Goal: Task Accomplishment & Management: Manage account settings

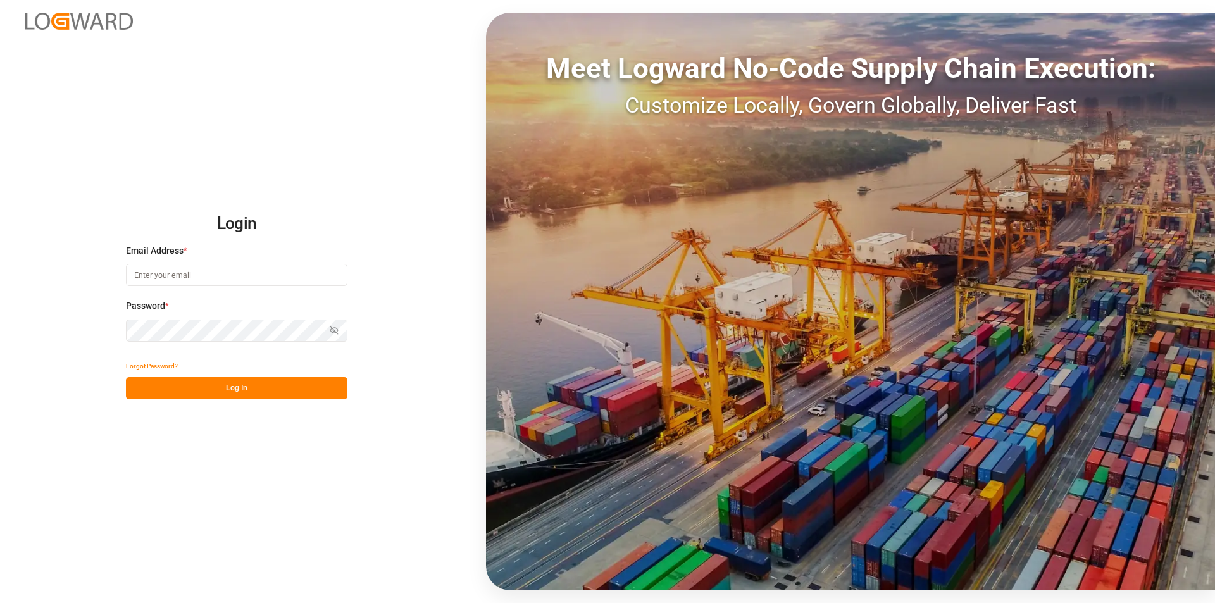
click at [216, 272] on input at bounding box center [237, 275] width 222 height 22
type input "[PERSON_NAME][EMAIL_ADDRESS][PERSON_NAME][DOMAIN_NAME]"
click at [208, 391] on button "Log In" at bounding box center [237, 388] width 222 height 22
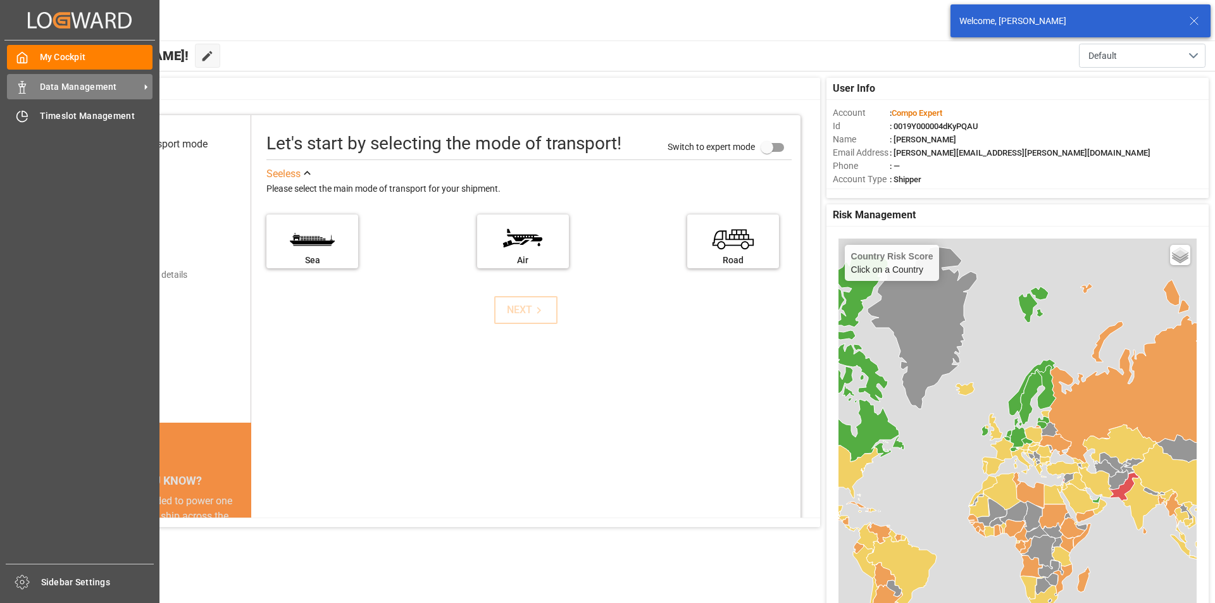
click at [24, 87] on polygon at bounding box center [24, 85] width 4 height 3
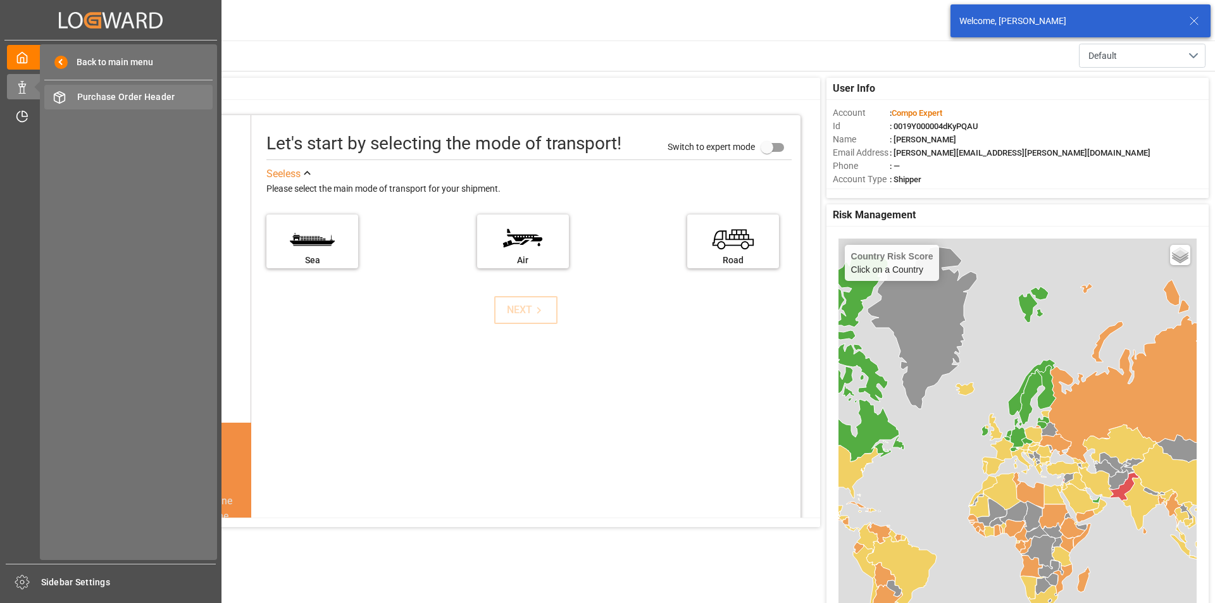
click at [139, 90] on div "Purchase Order Header Purchase Order Header" at bounding box center [128, 97] width 168 height 25
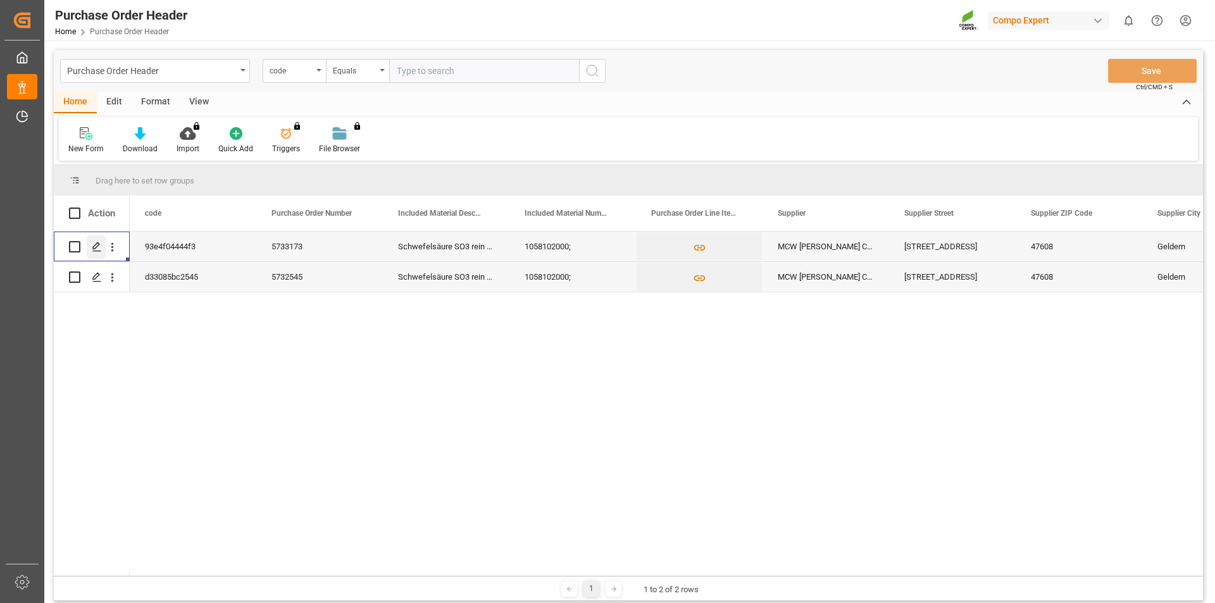
click at [93, 243] on icon "Press SPACE to select this row." at bounding box center [97, 247] width 10 height 10
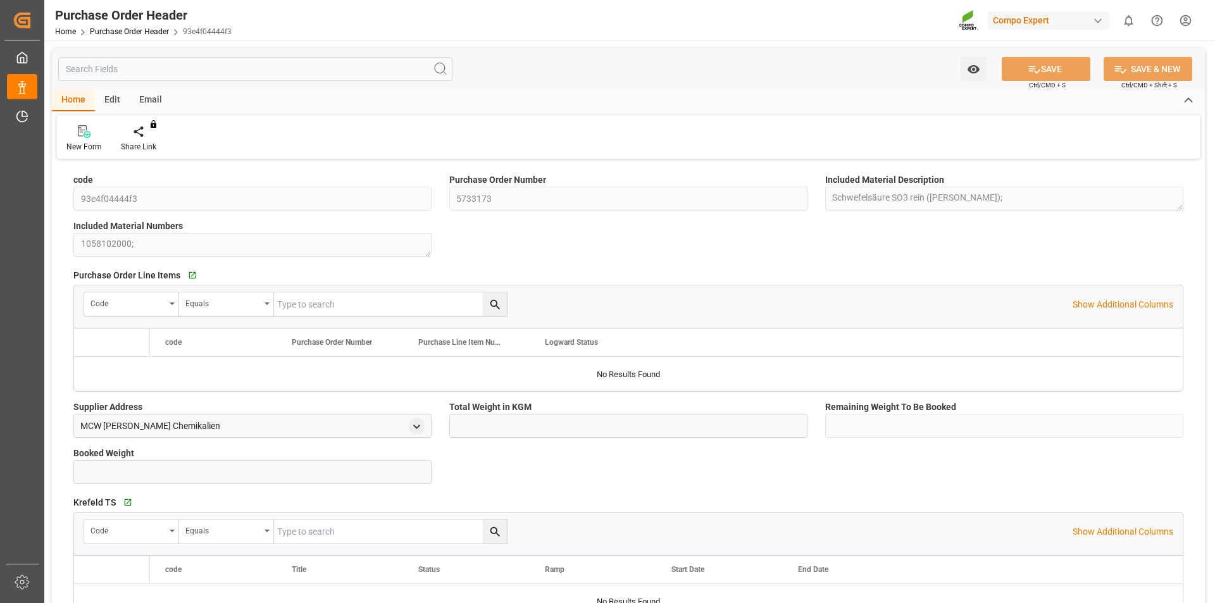
type input "3300000"
type input "475000"
type input "2825000"
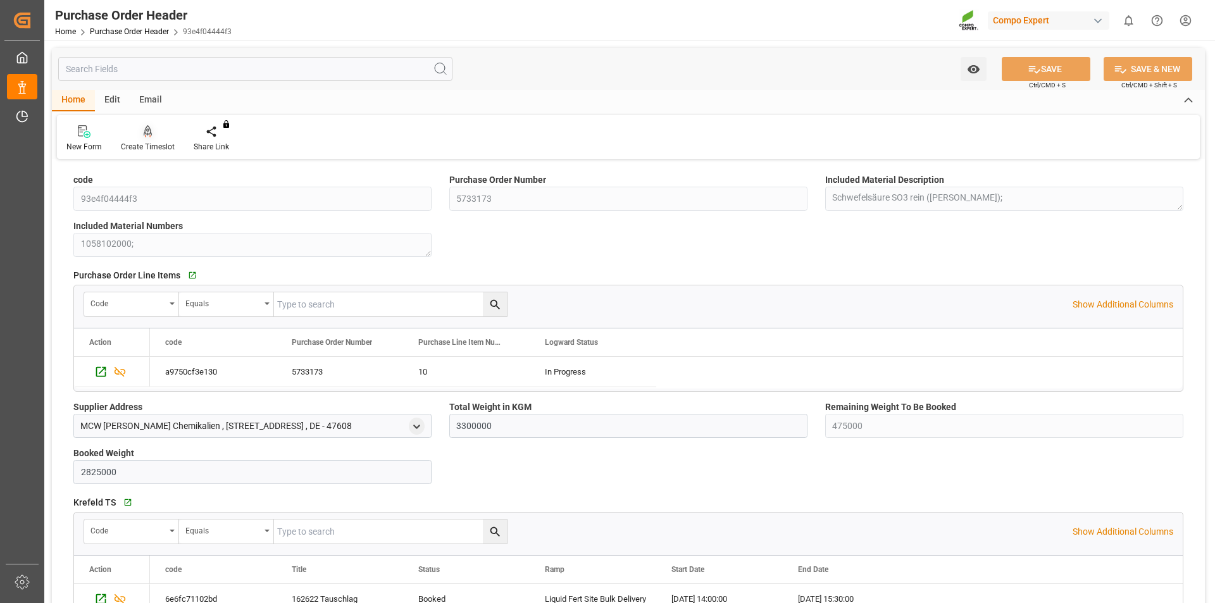
click at [144, 134] on icon at bounding box center [148, 131] width 9 height 13
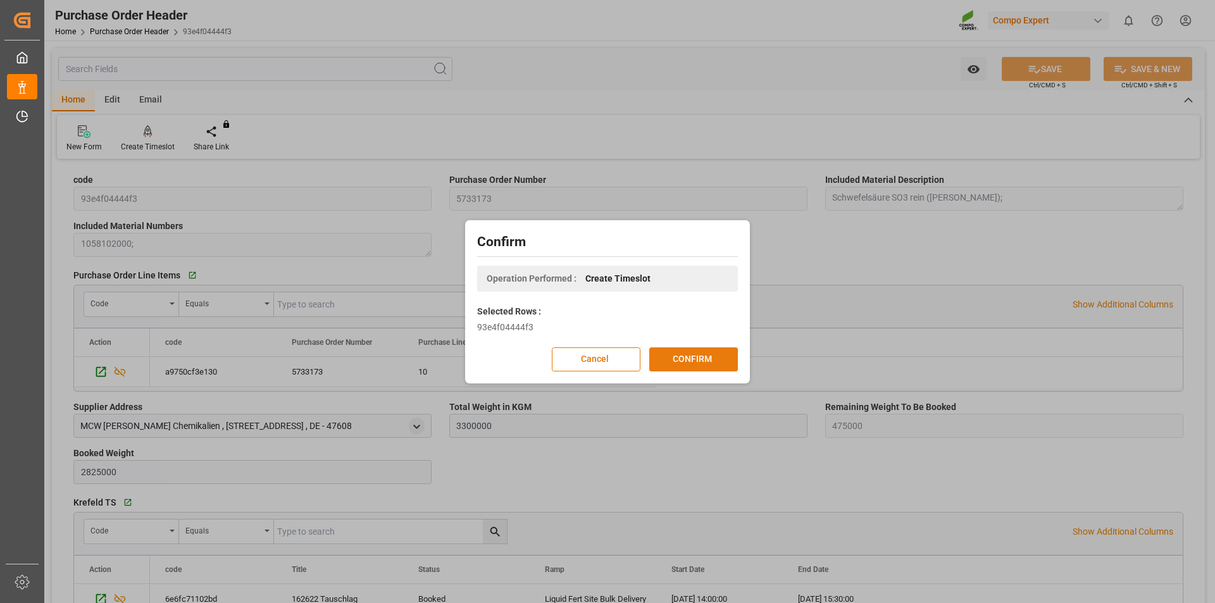
click at [678, 351] on button "CONFIRM" at bounding box center [693, 360] width 89 height 24
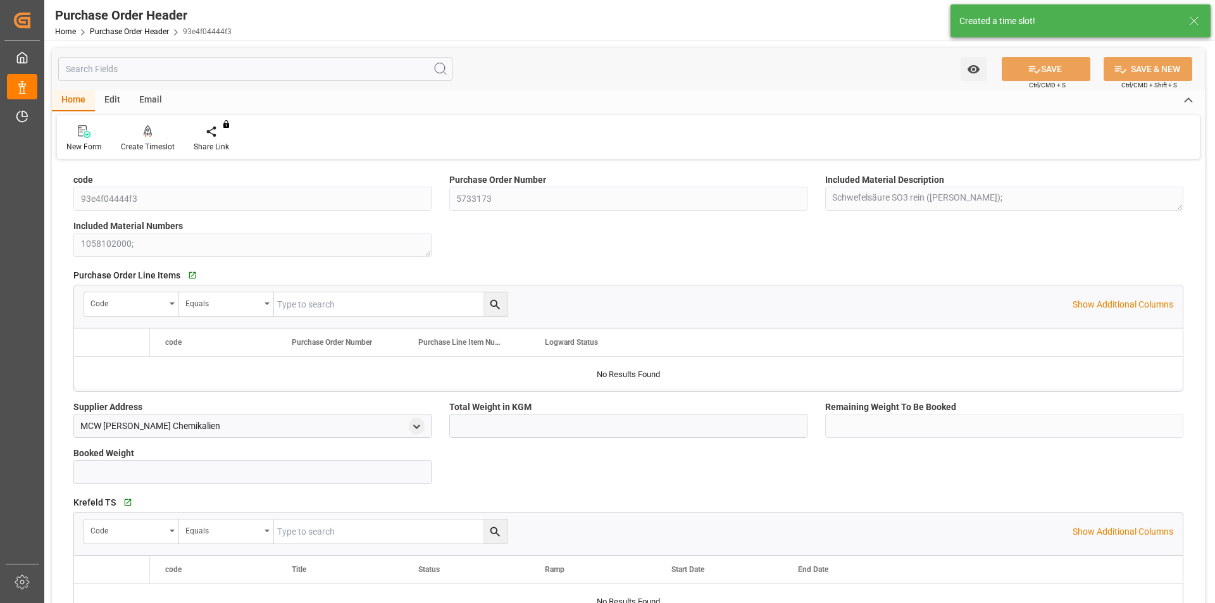
type input "3300000"
type input "475000"
type input "2825000"
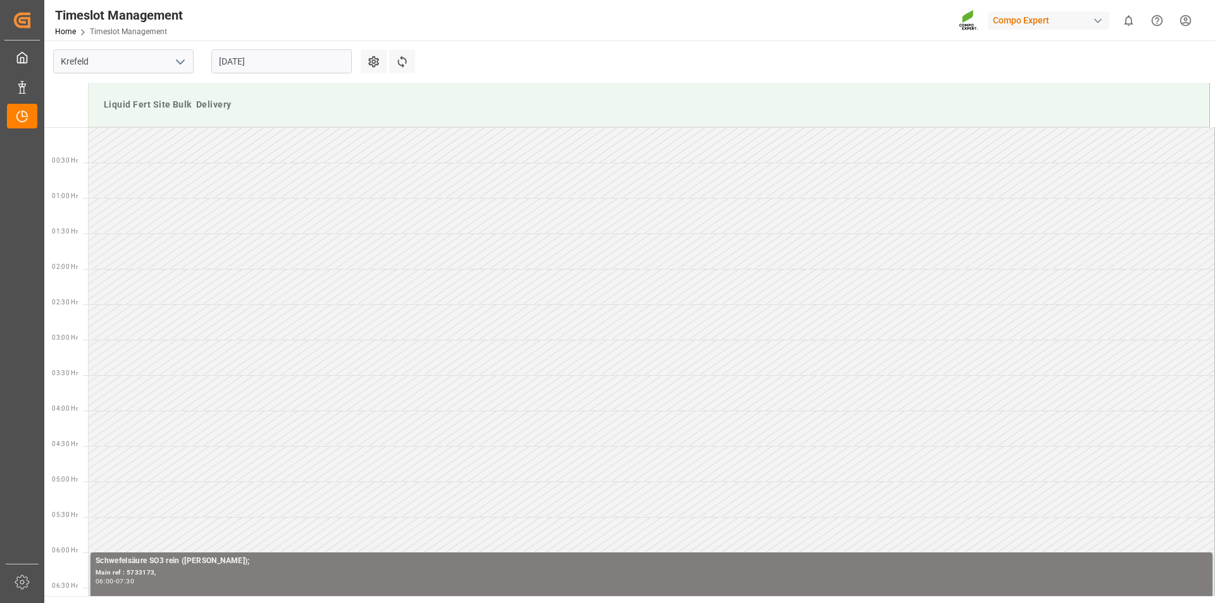
scroll to position [913, 0]
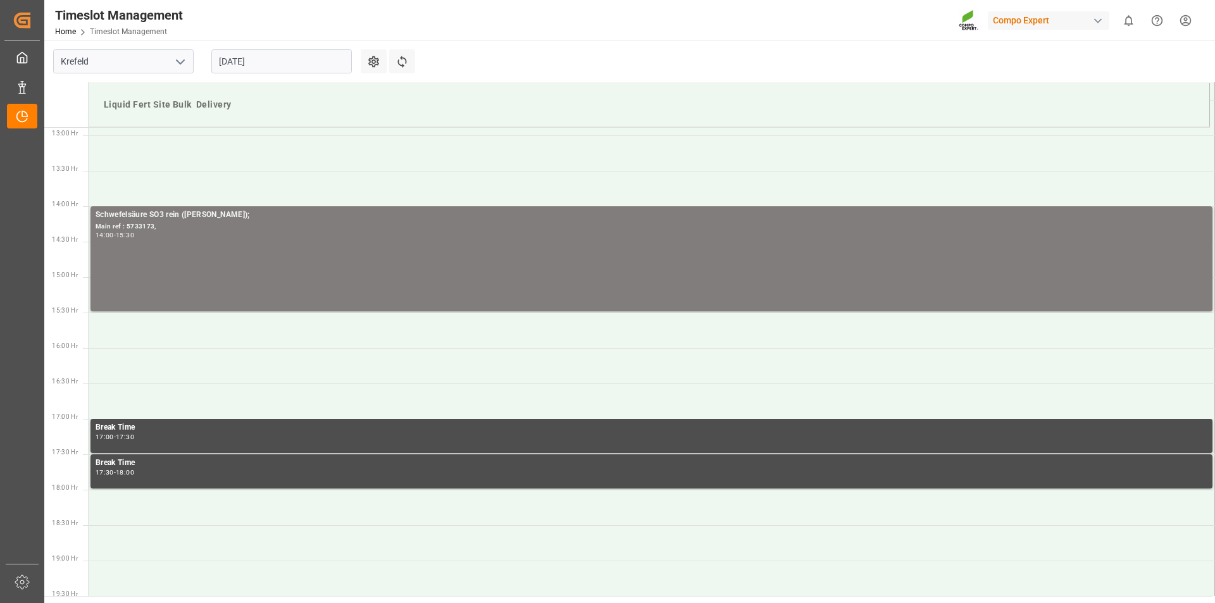
click at [233, 61] on input "[DATE]" at bounding box center [281, 61] width 141 height 24
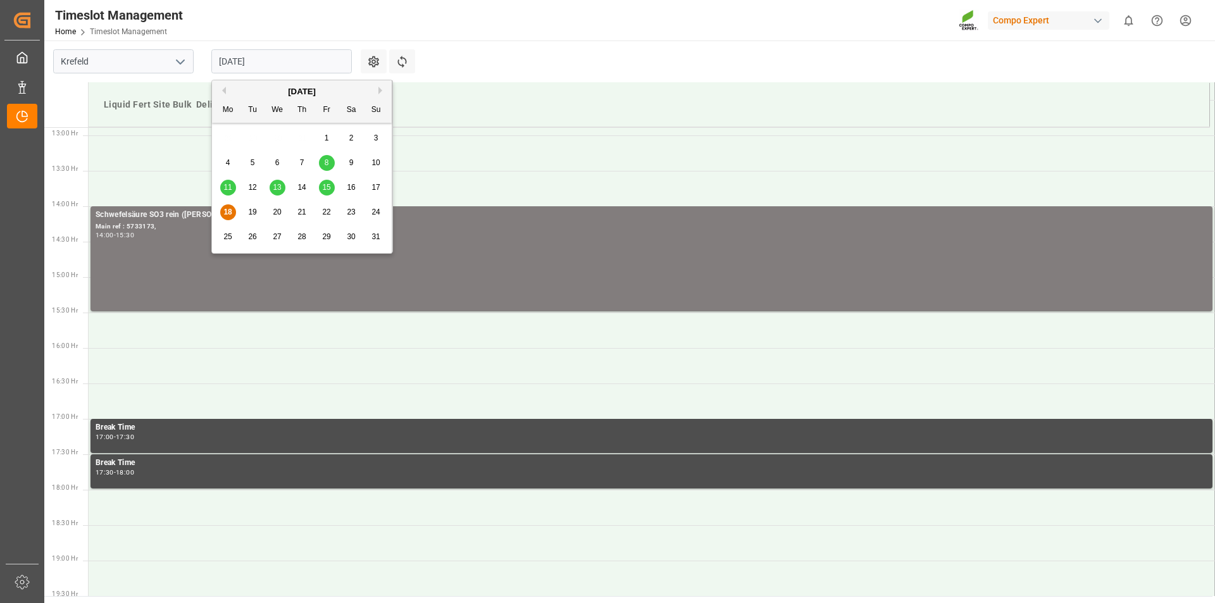
click at [251, 206] on div "19" at bounding box center [253, 212] width 16 height 15
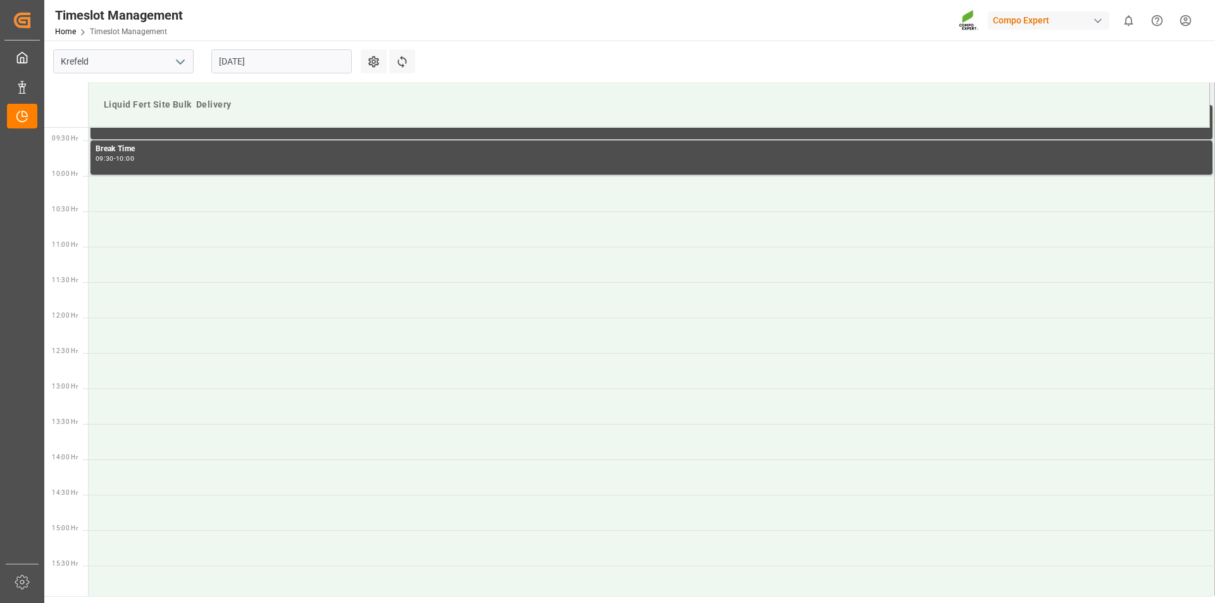
scroll to position [470, 0]
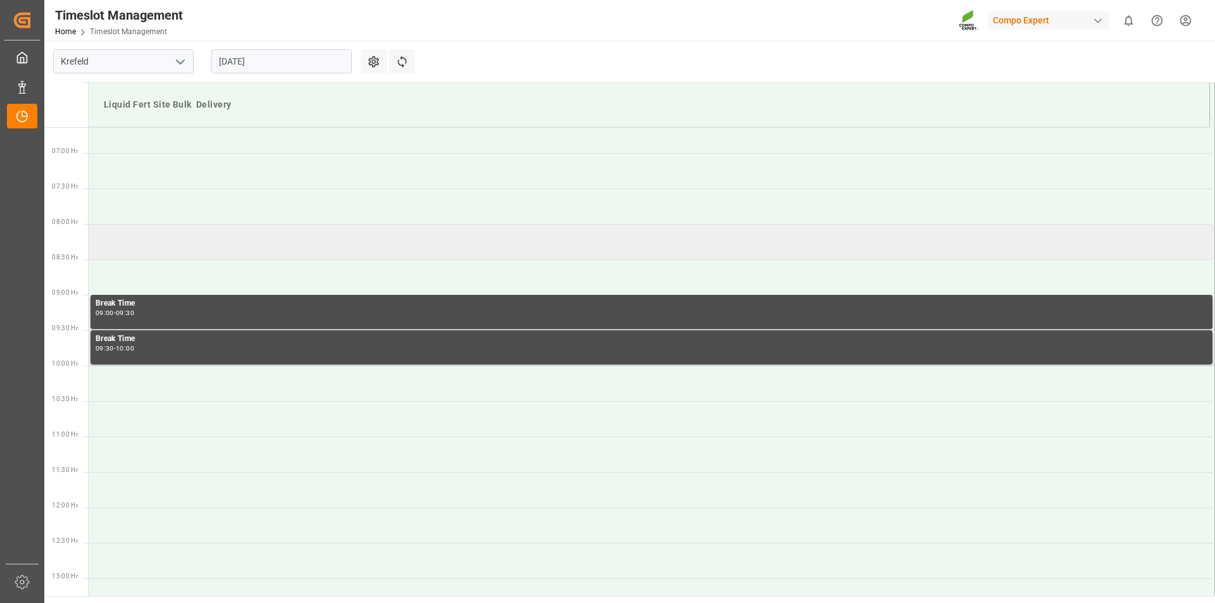
click at [110, 249] on td at bounding box center [652, 241] width 1127 height 35
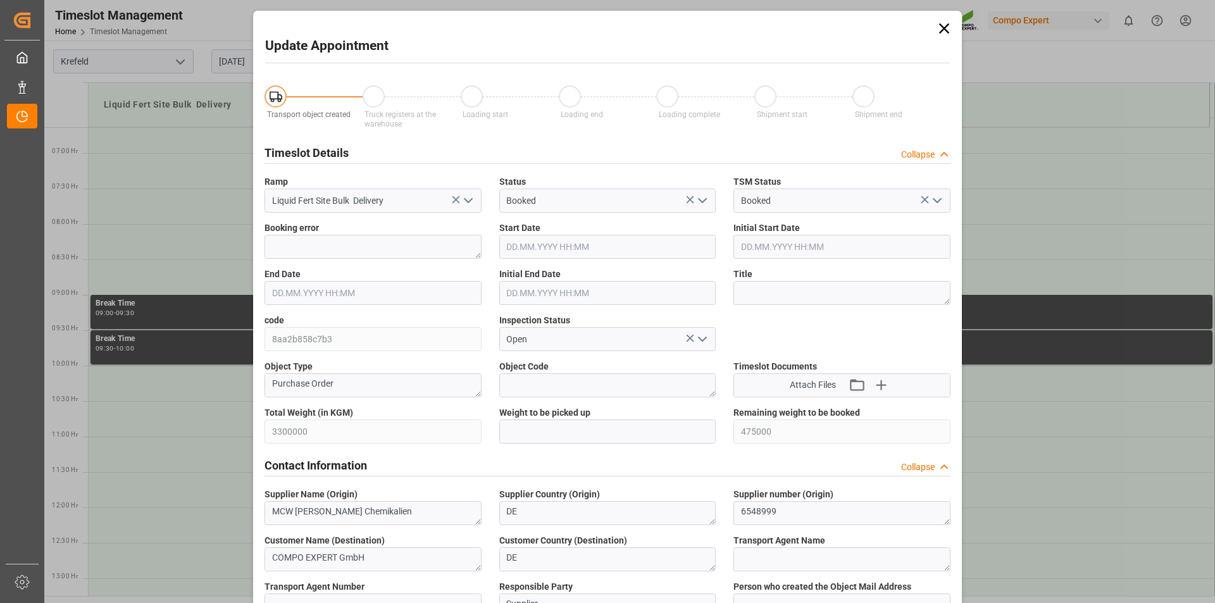
type input "19.08.2025 08:00"
type input "19.08.2025 08:30"
type input "18.08.2025 12:23"
click at [539, 434] on input "text" at bounding box center [607, 432] width 217 height 24
type input "25000"
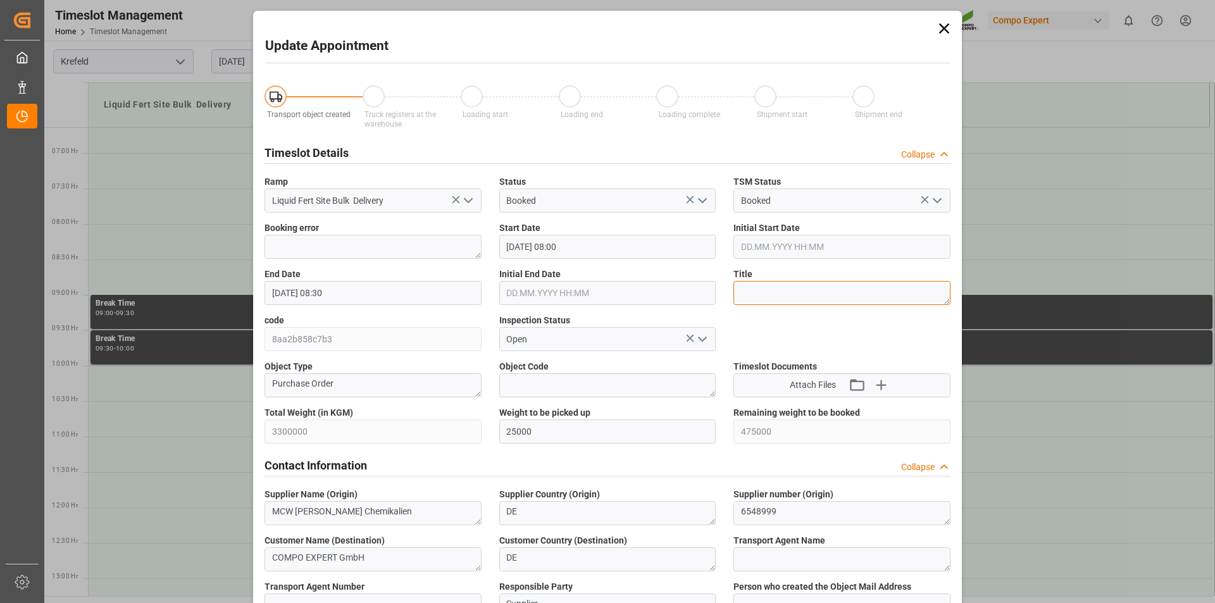
click at [774, 294] on textarea at bounding box center [842, 293] width 217 height 24
type textarea "162621 Tauschlag"
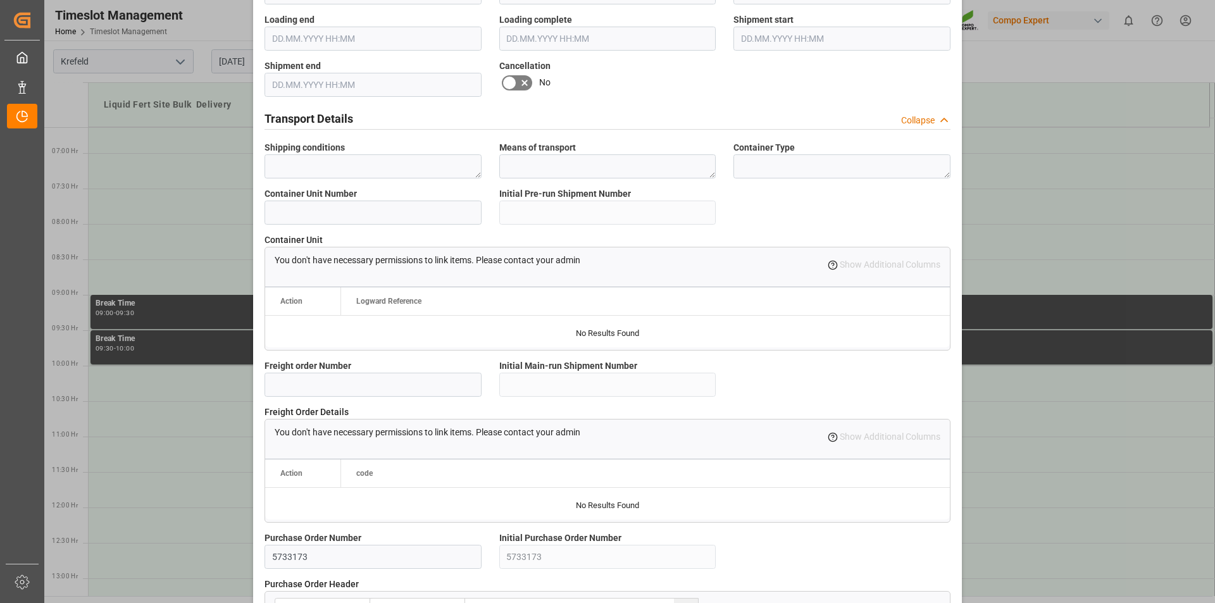
scroll to position [1064, 0]
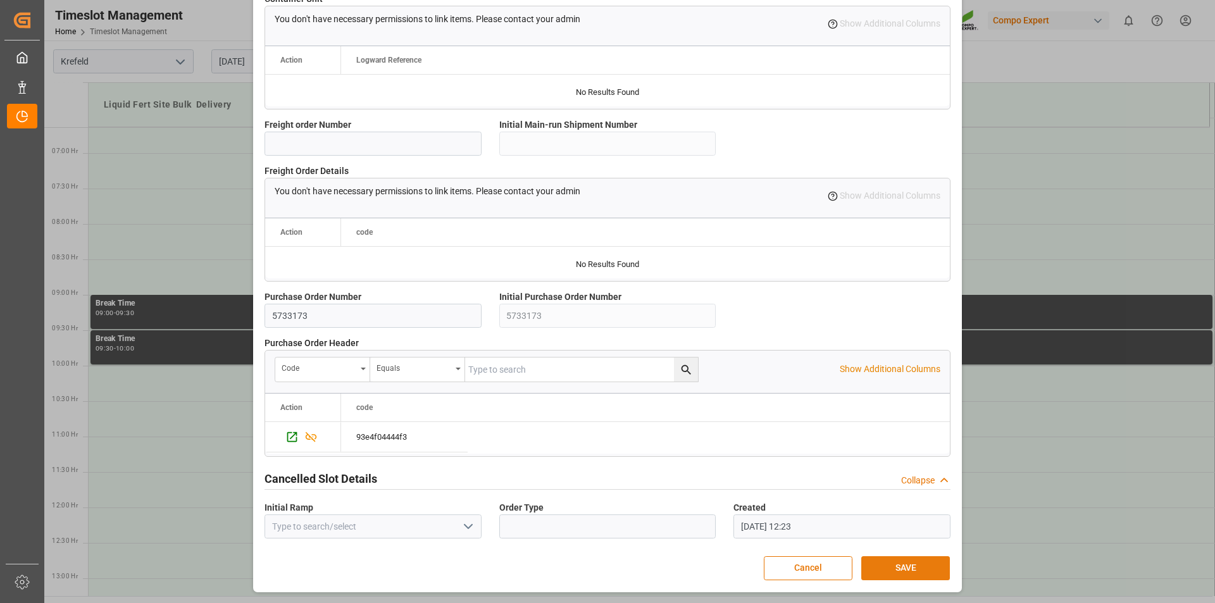
click at [879, 573] on button "SAVE" at bounding box center [906, 568] width 89 height 24
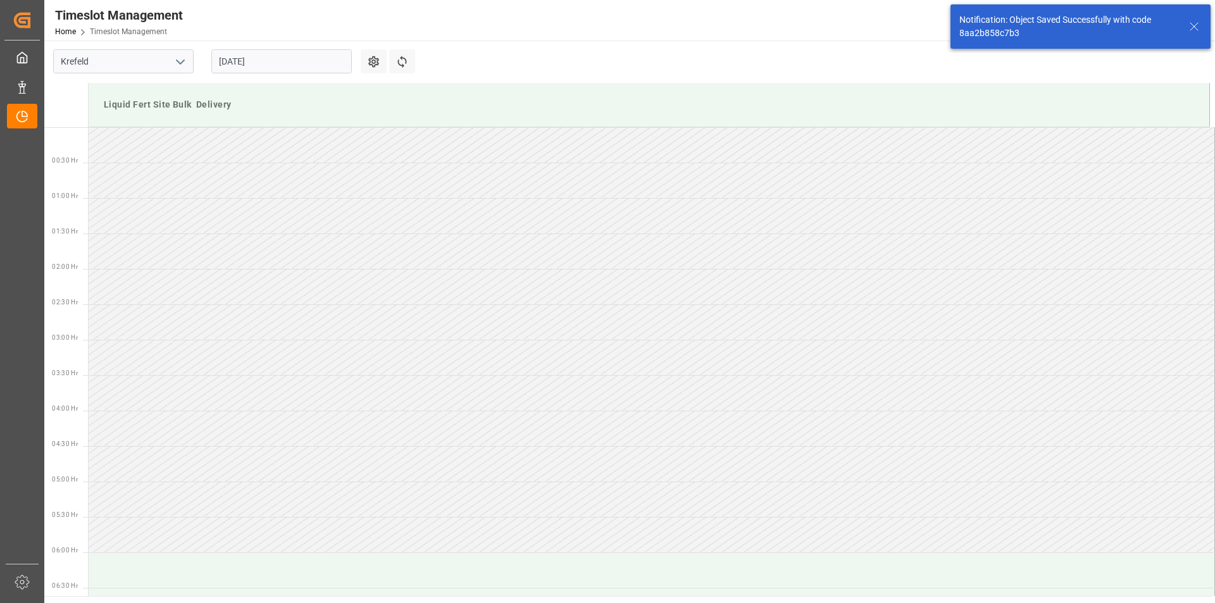
scroll to position [488, 0]
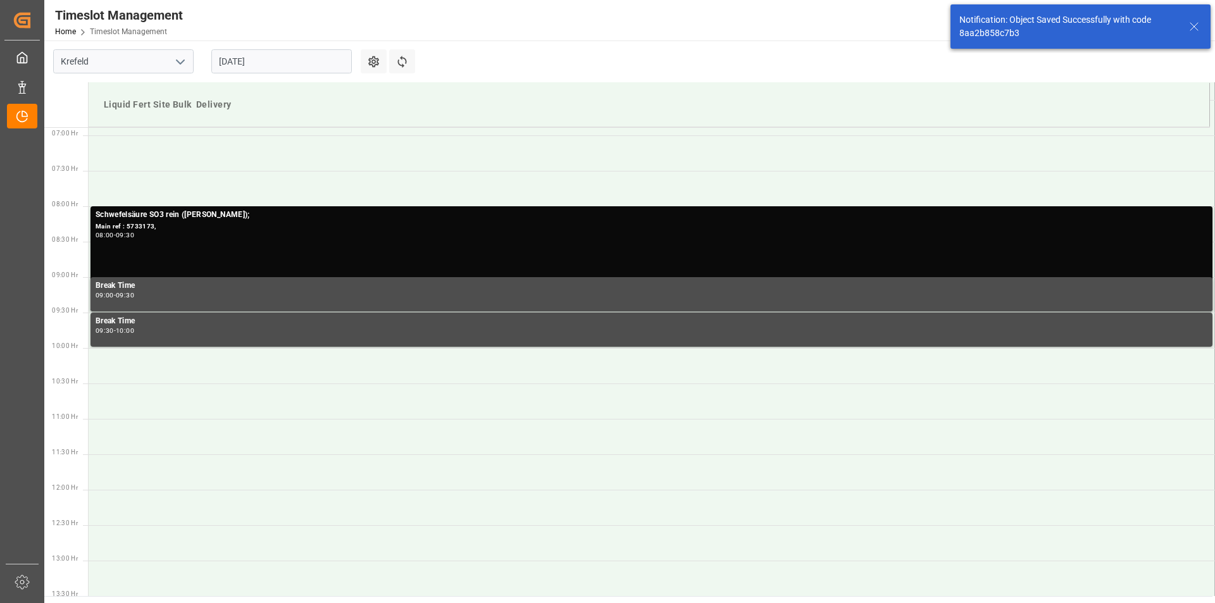
click at [1193, 21] on icon at bounding box center [1194, 26] width 15 height 15
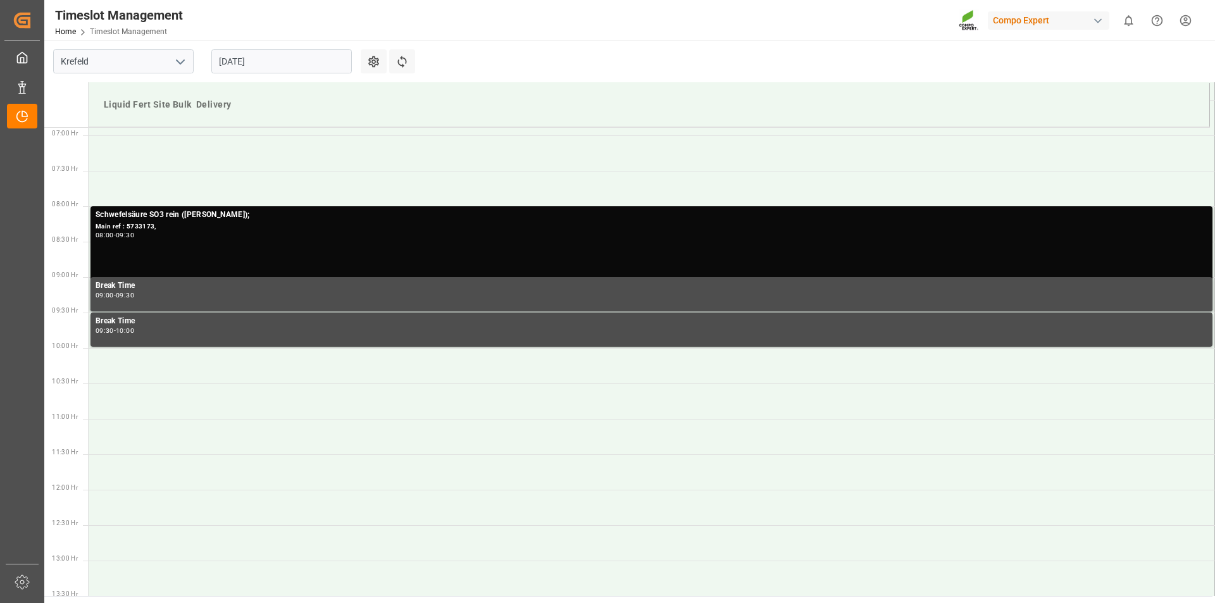
click at [1184, 17] on html "Created by potrace 1.15, written by Peter Selinger 2001-2017 Created by potrace…" at bounding box center [607, 301] width 1215 height 603
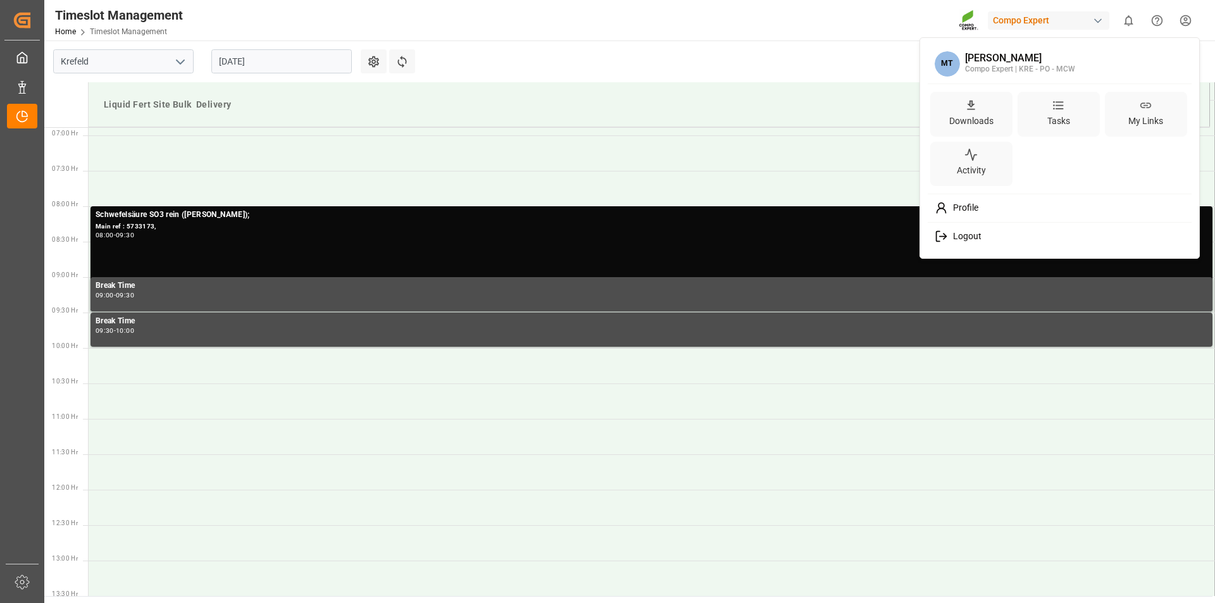
click at [971, 238] on span "Logout" at bounding box center [965, 236] width 34 height 11
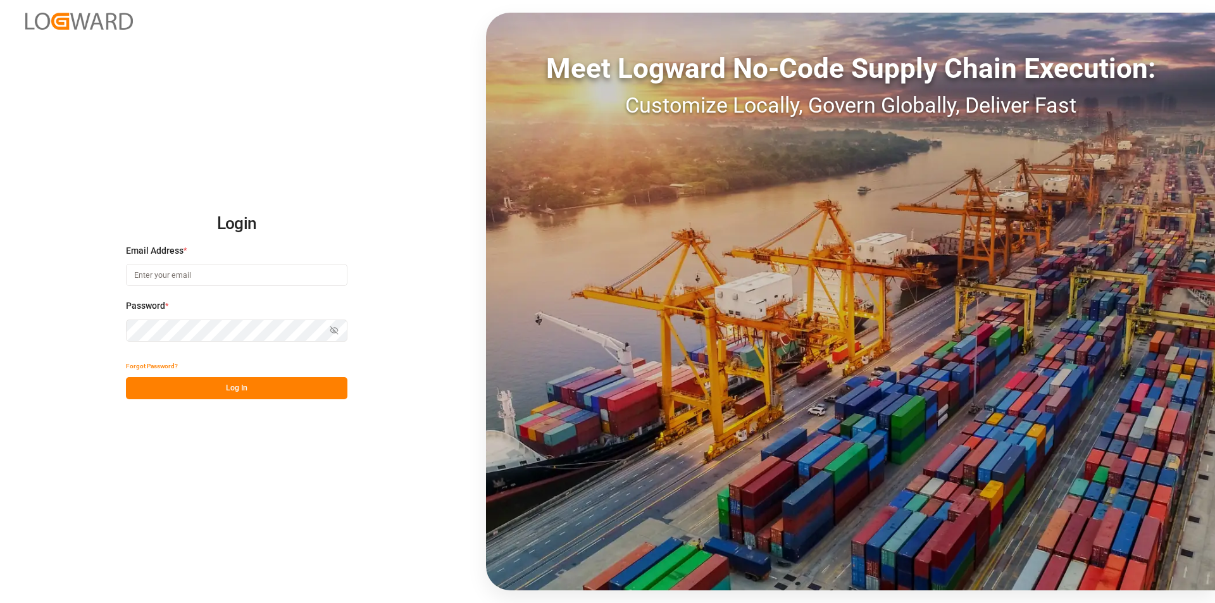
click at [203, 281] on input at bounding box center [237, 275] width 222 height 22
type input "[PERSON_NAME][EMAIL_ADDRESS][PERSON_NAME][DOMAIN_NAME]"
click at [205, 386] on button "Log In" at bounding box center [237, 388] width 222 height 22
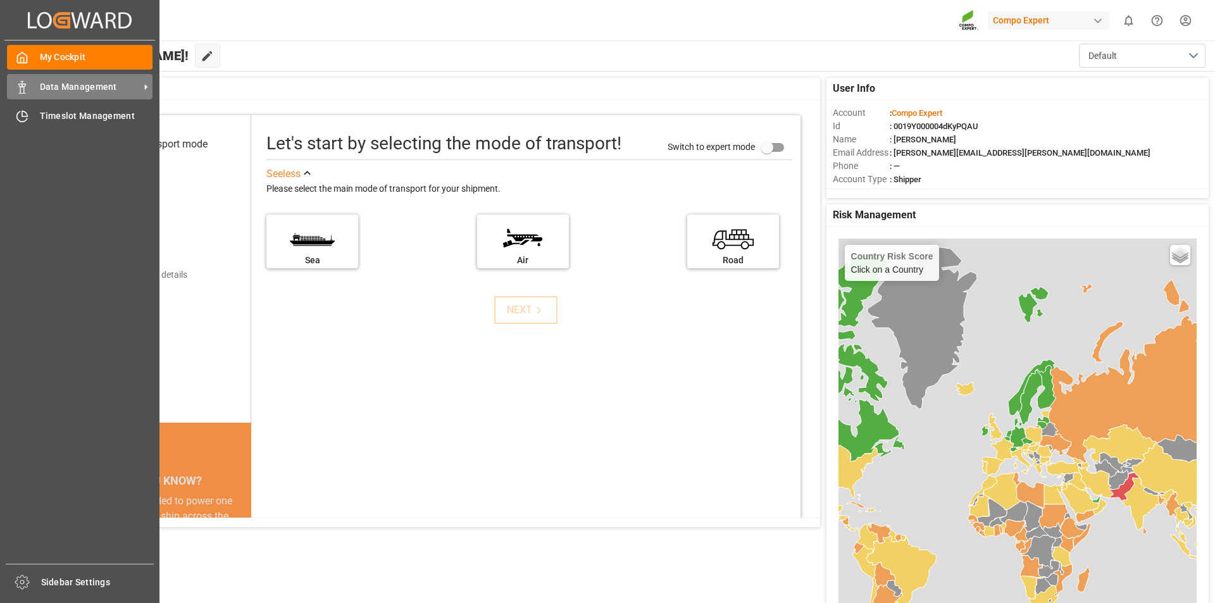
click at [93, 87] on span "Data Management" at bounding box center [90, 86] width 100 height 13
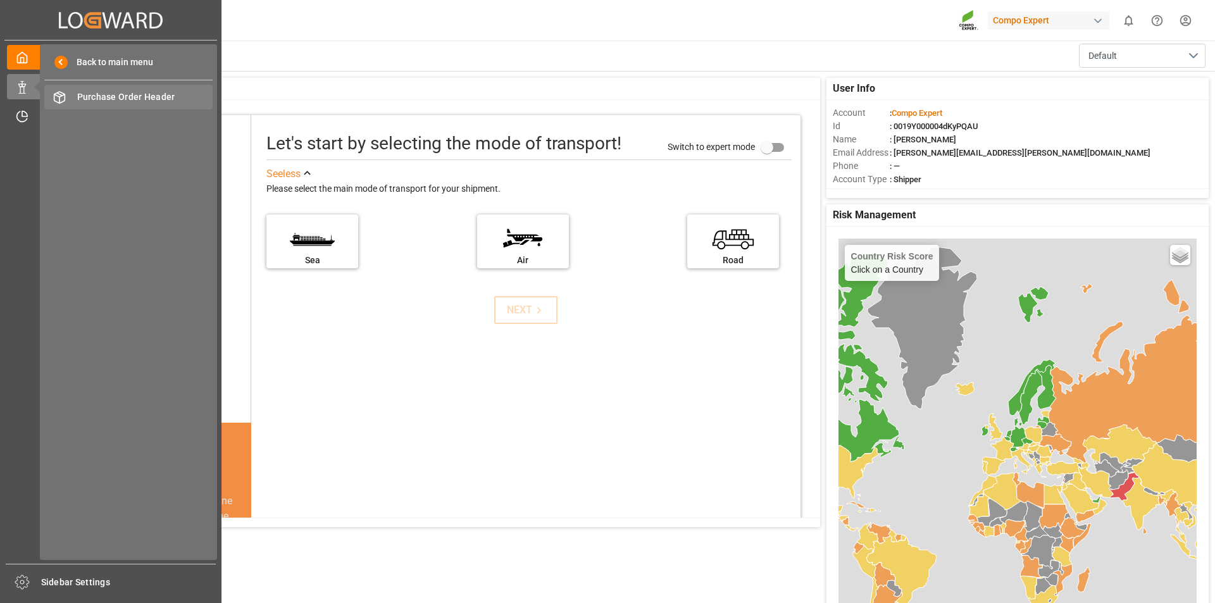
click at [197, 95] on span "Purchase Order Header" at bounding box center [145, 97] width 136 height 13
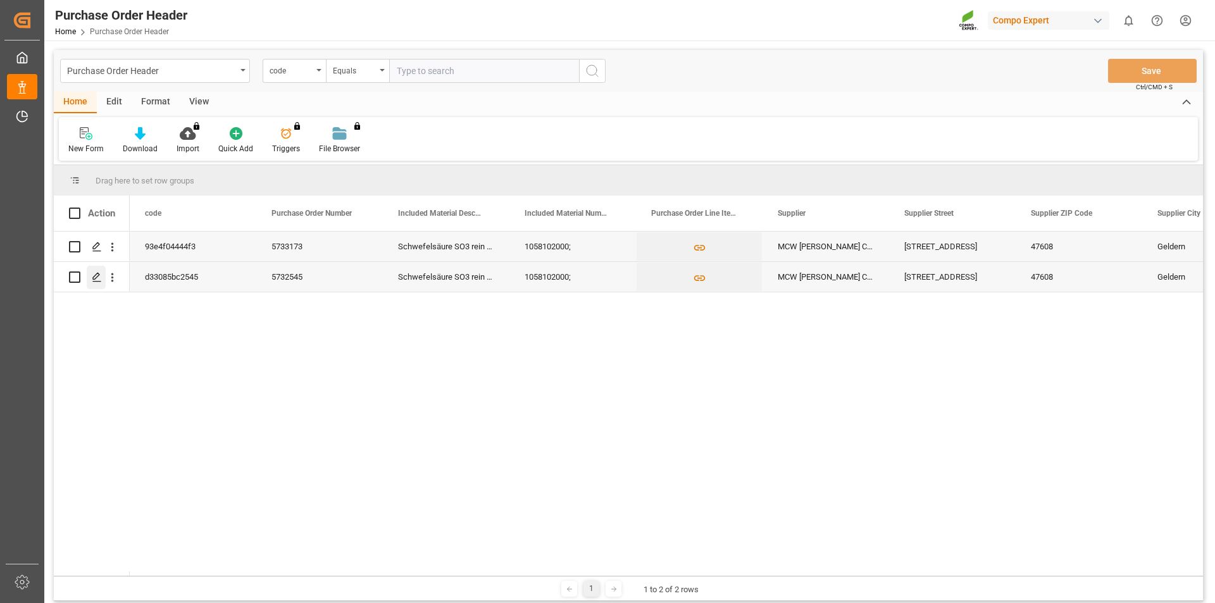
click at [91, 276] on div "Press SPACE to select this row." at bounding box center [96, 277] width 19 height 23
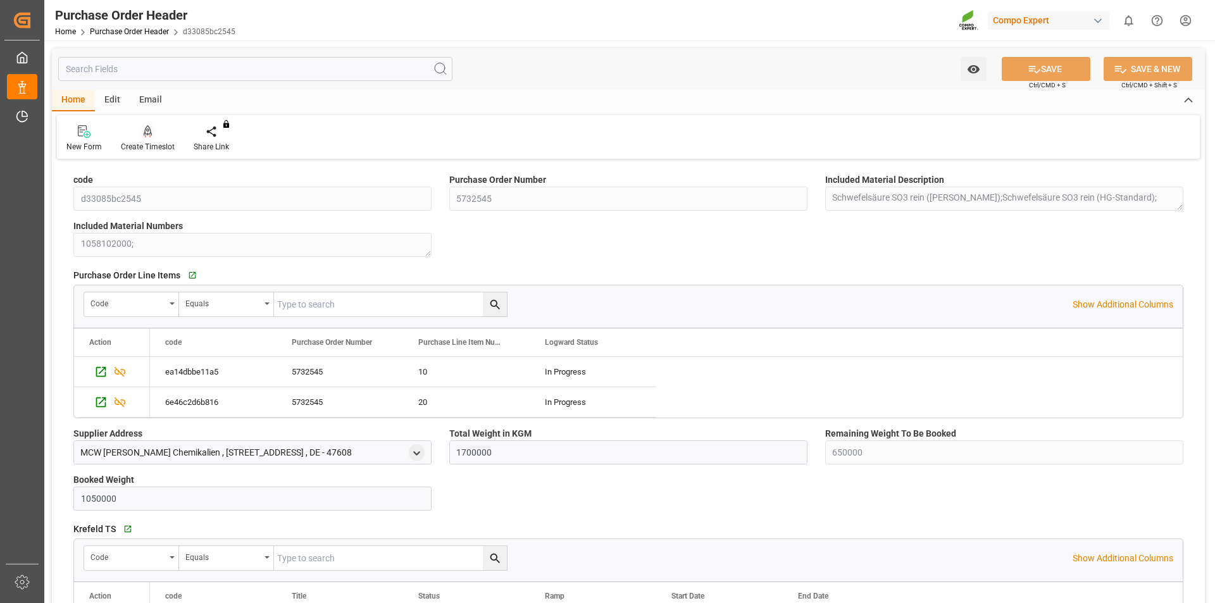
click at [150, 134] on icon at bounding box center [148, 130] width 9 height 11
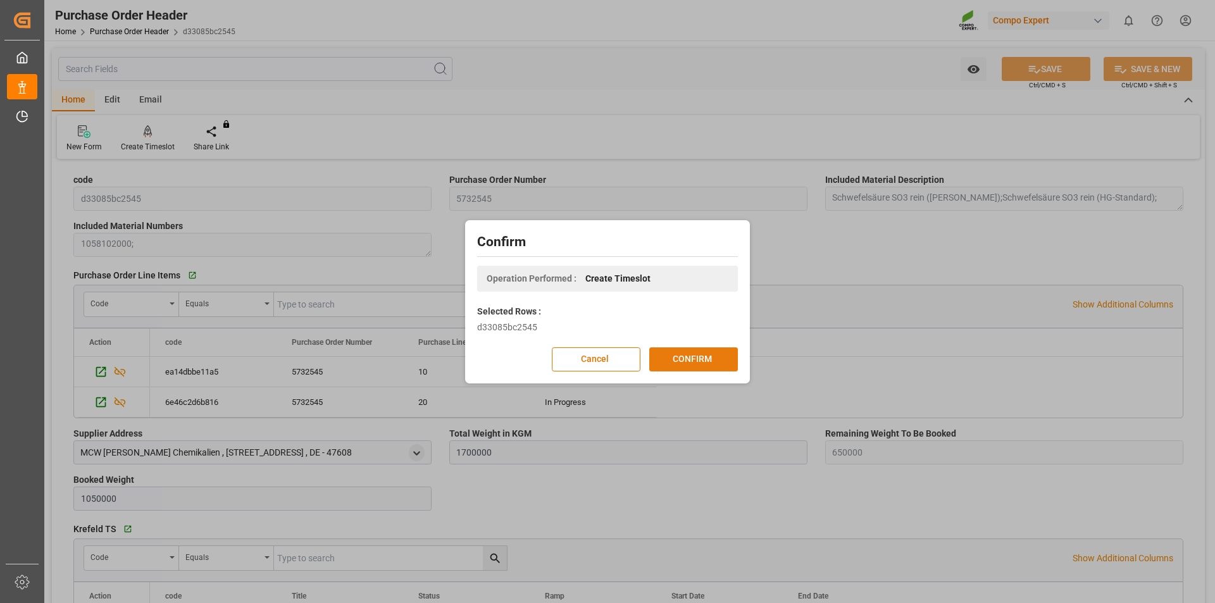
click at [710, 363] on button "CONFIRM" at bounding box center [693, 360] width 89 height 24
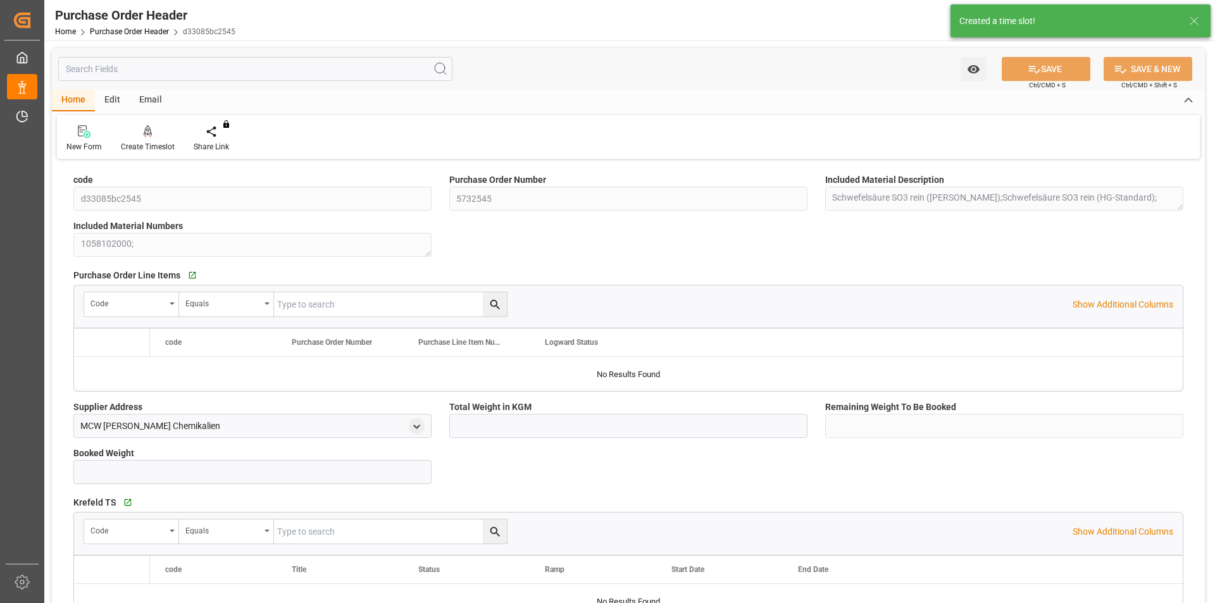
type input "1700000"
type input "650000"
type input "1050000"
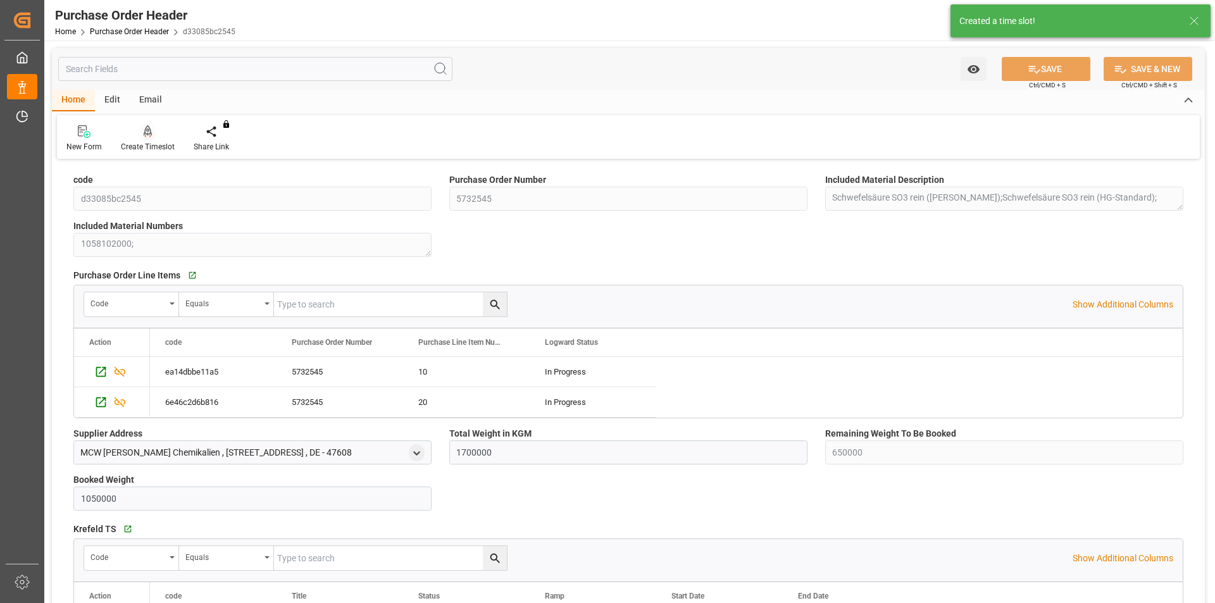
click at [149, 137] on icon at bounding box center [148, 131] width 9 height 13
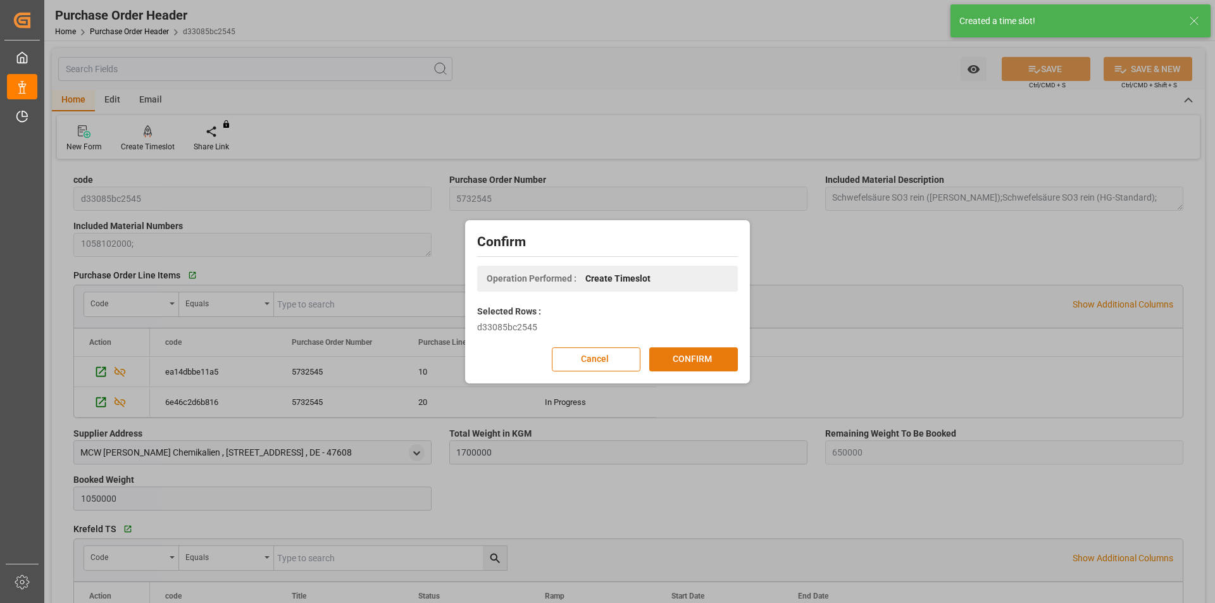
click at [720, 360] on button "CONFIRM" at bounding box center [693, 360] width 89 height 24
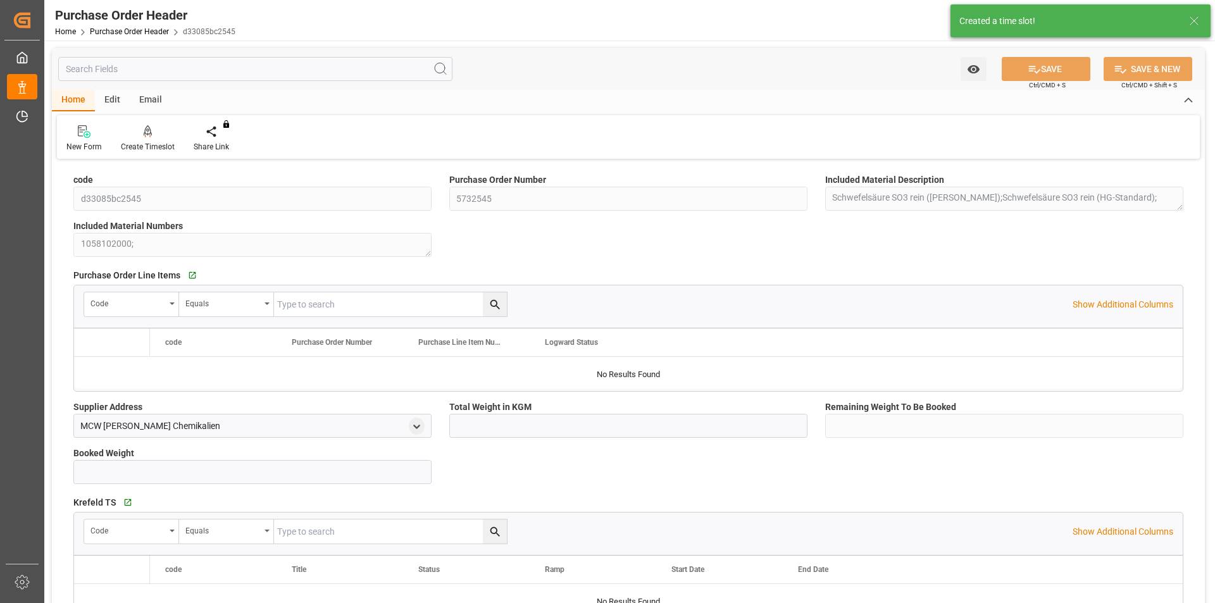
type input "1700000"
type input "650000"
type input "1050000"
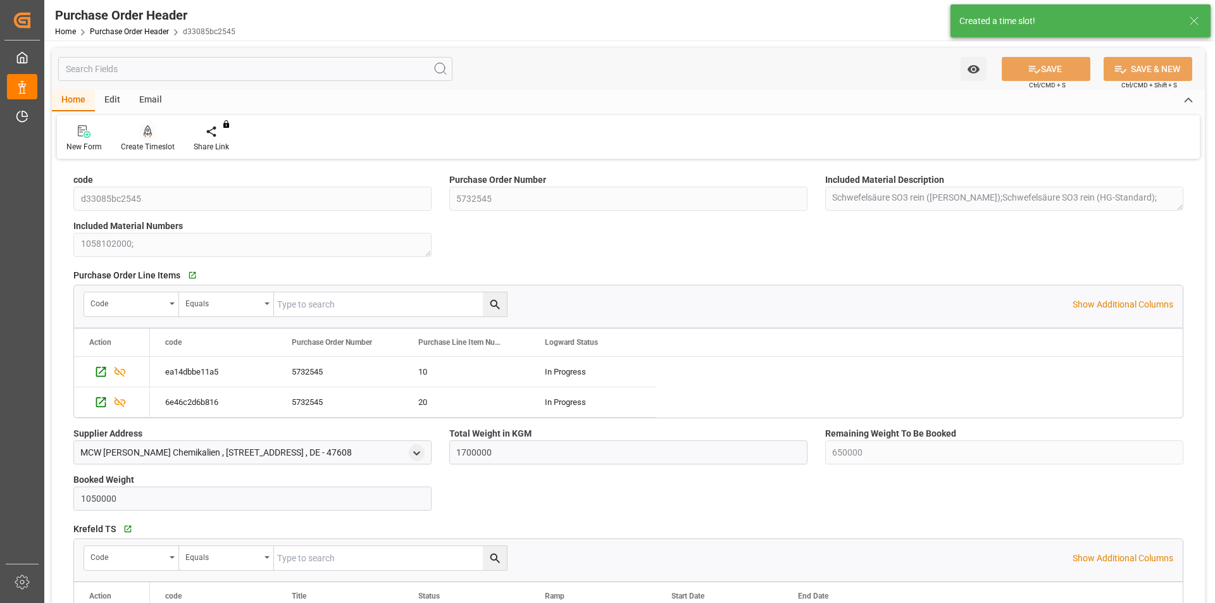
click at [145, 134] on icon at bounding box center [148, 130] width 9 height 11
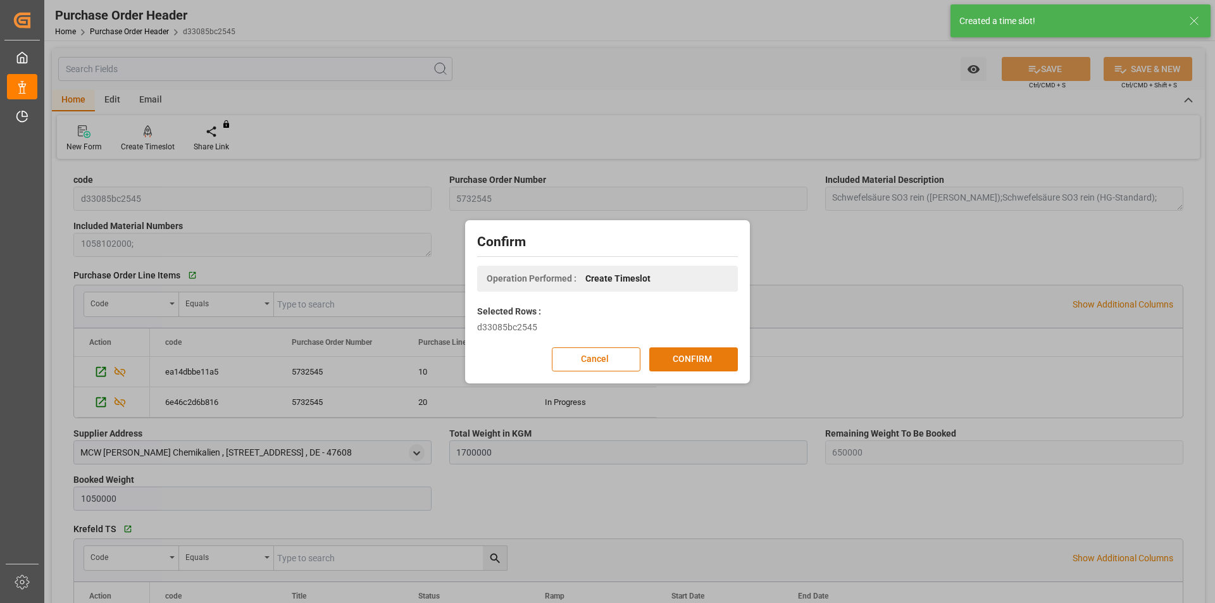
click at [697, 363] on button "CONFIRM" at bounding box center [693, 360] width 89 height 24
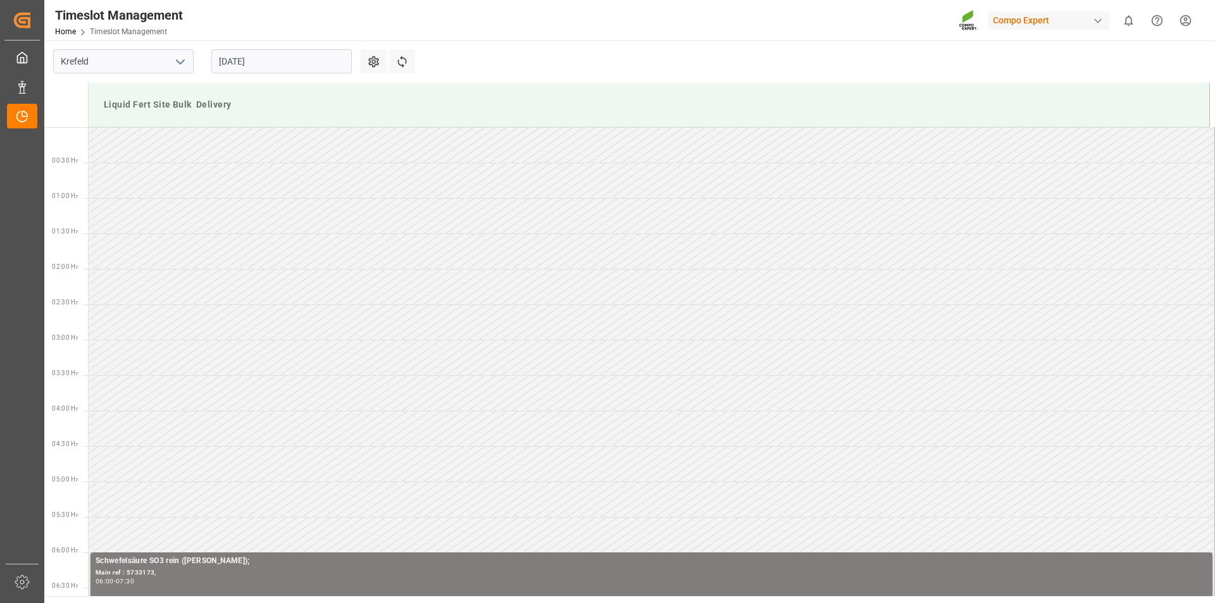
scroll to position [913, 0]
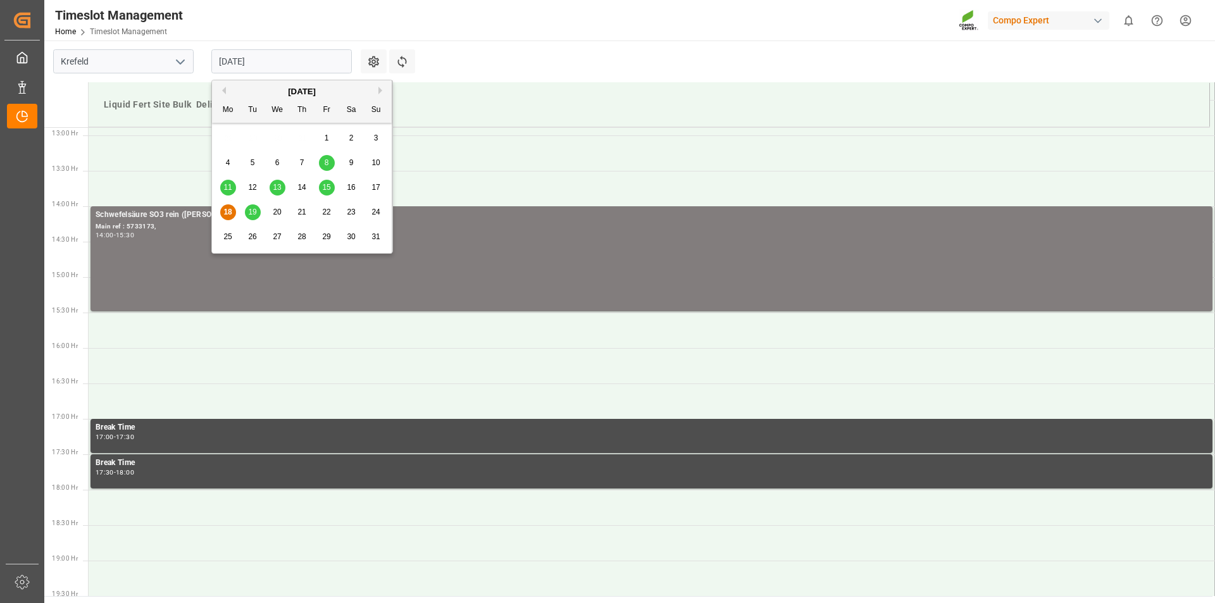
click at [246, 58] on input "18.08.2025" at bounding box center [281, 61] width 141 height 24
click at [252, 213] on span "19" at bounding box center [252, 212] width 8 height 9
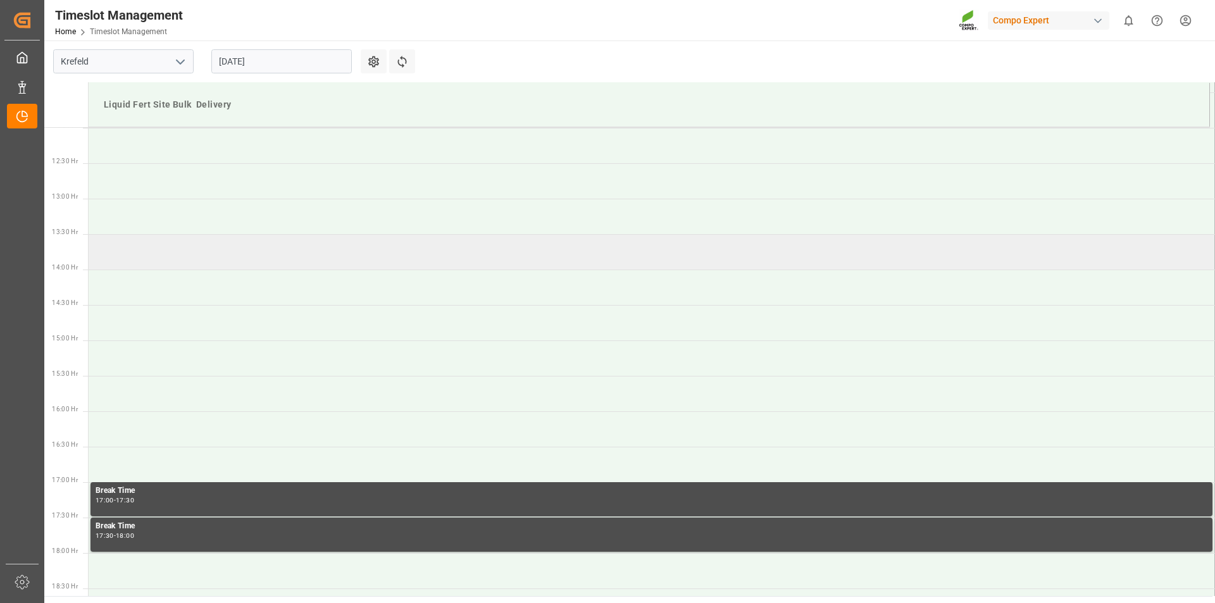
scroll to position [660, 0]
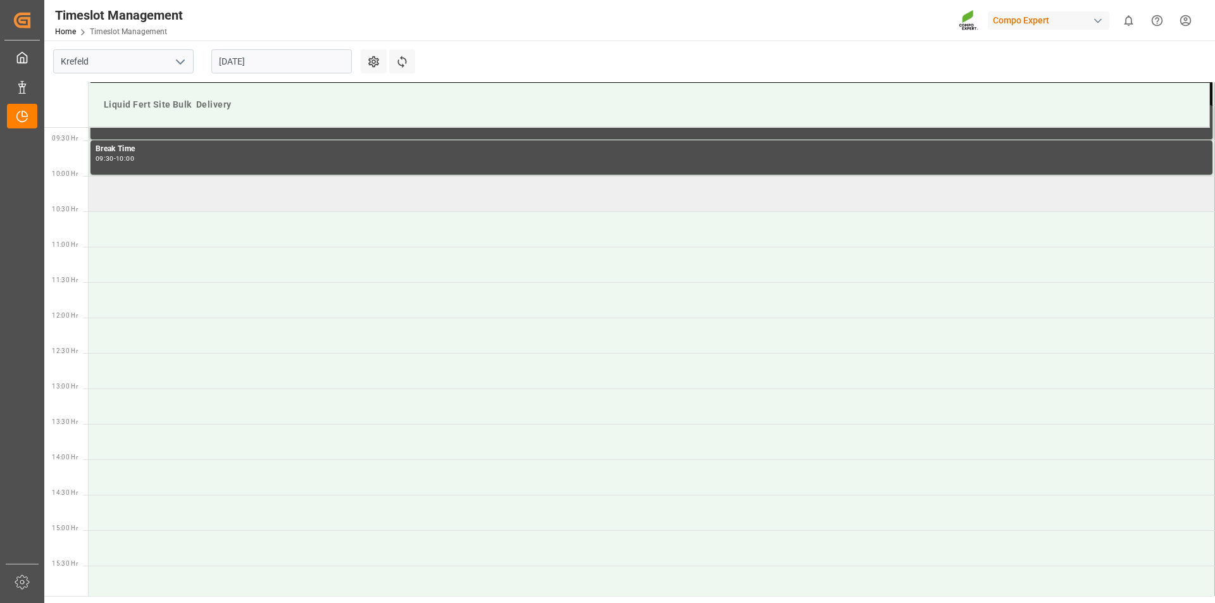
click at [118, 191] on td at bounding box center [652, 193] width 1127 height 35
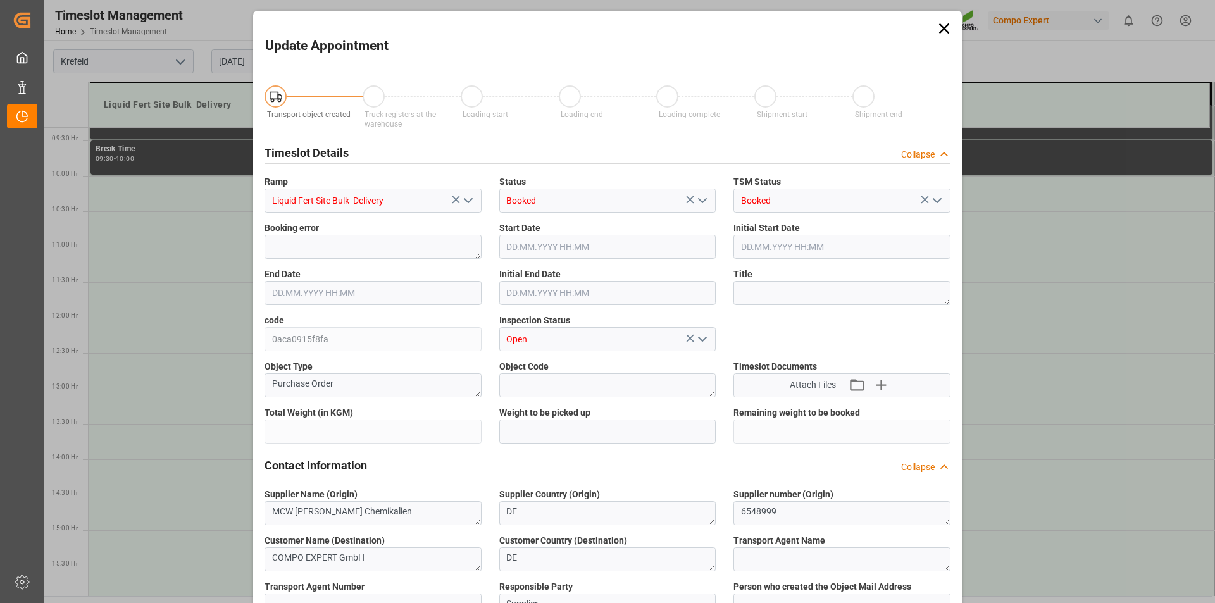
type input "1700000"
type input "650000"
type input "19.08.2025 10:00"
type input "19.08.2025 10:30"
type input "18.08.2025 12:27"
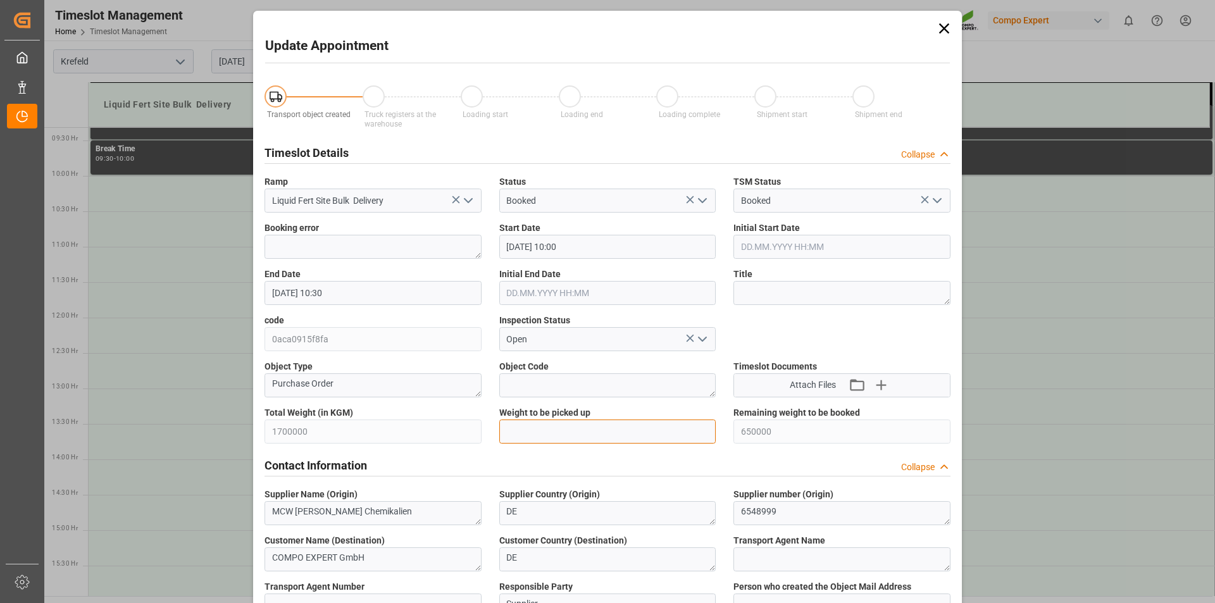
click at [536, 434] on input "text" at bounding box center [607, 432] width 217 height 24
type input "25000"
click at [790, 287] on textarea at bounding box center [842, 293] width 217 height 24
type textarea "162680 Tauschlag"
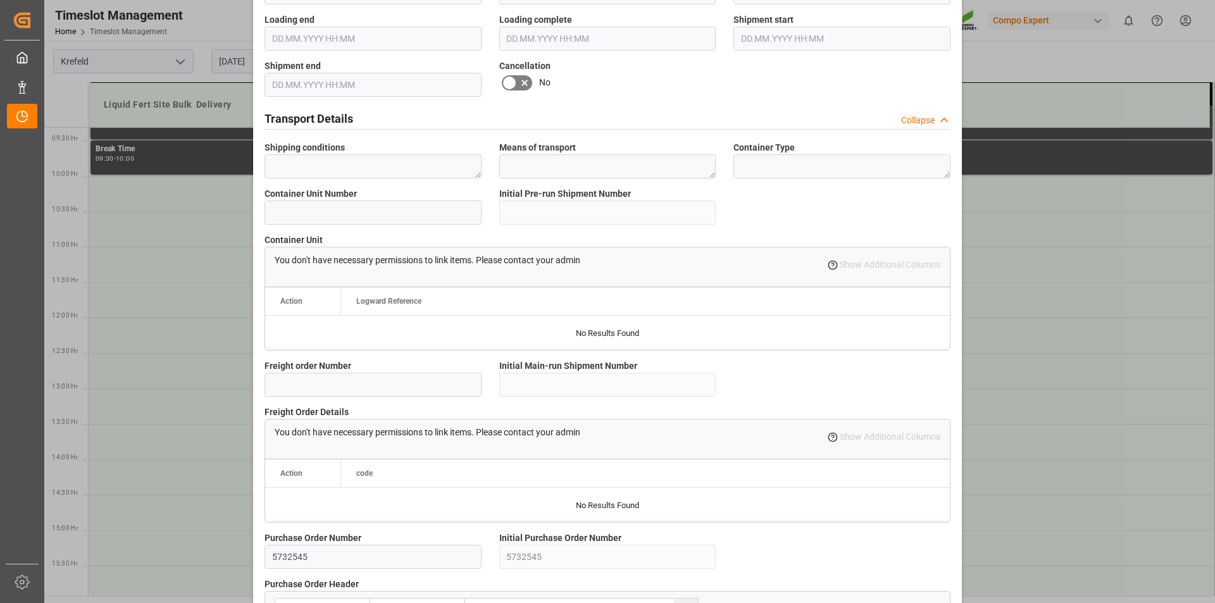
scroll to position [1064, 0]
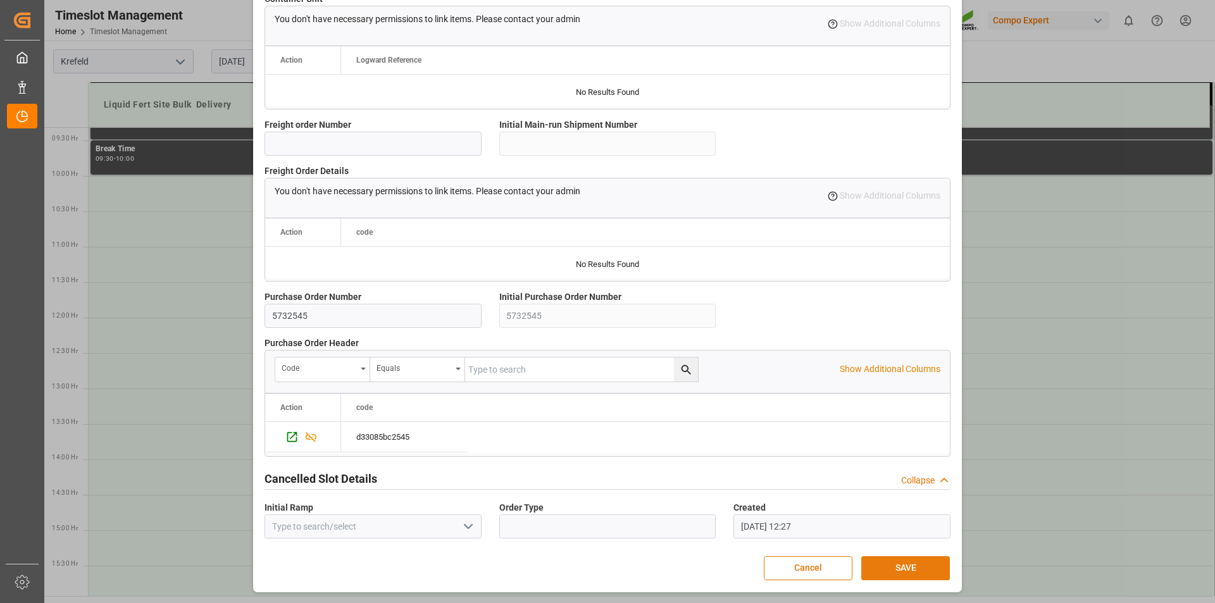
click at [896, 561] on button "SAVE" at bounding box center [906, 568] width 89 height 24
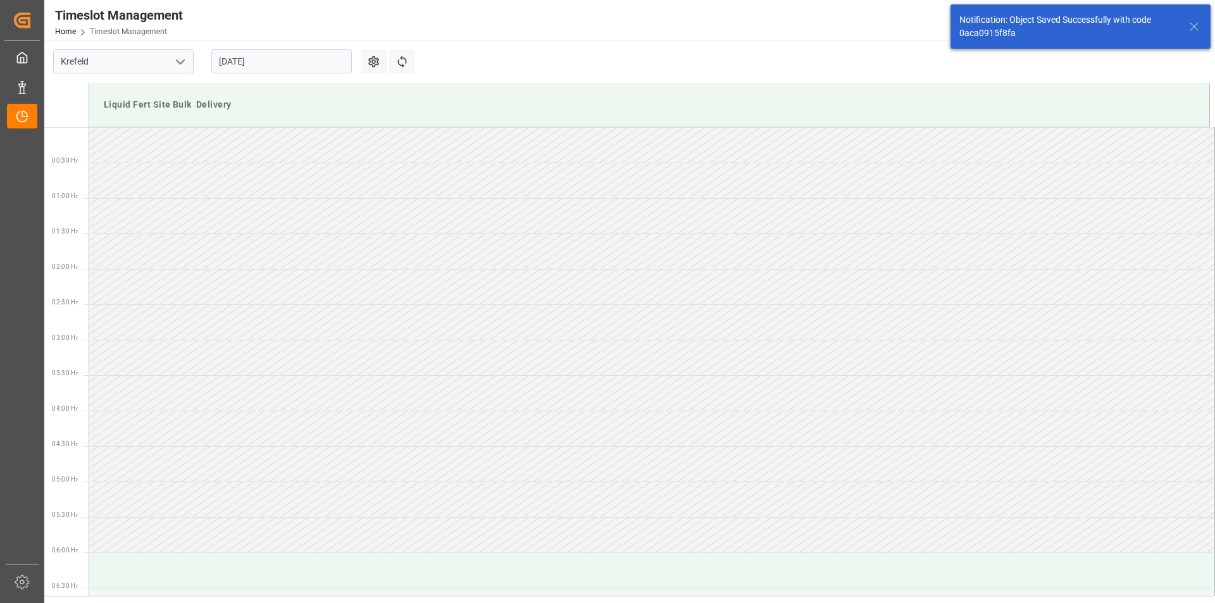
scroll to position [630, 0]
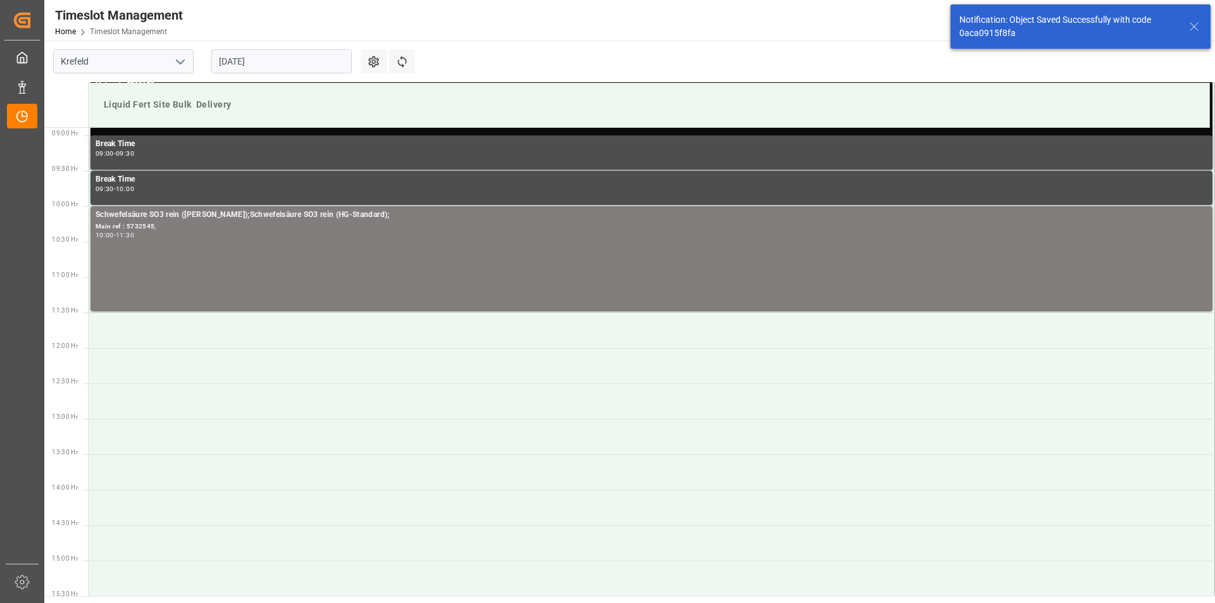
click at [1191, 24] on icon at bounding box center [1194, 26] width 15 height 15
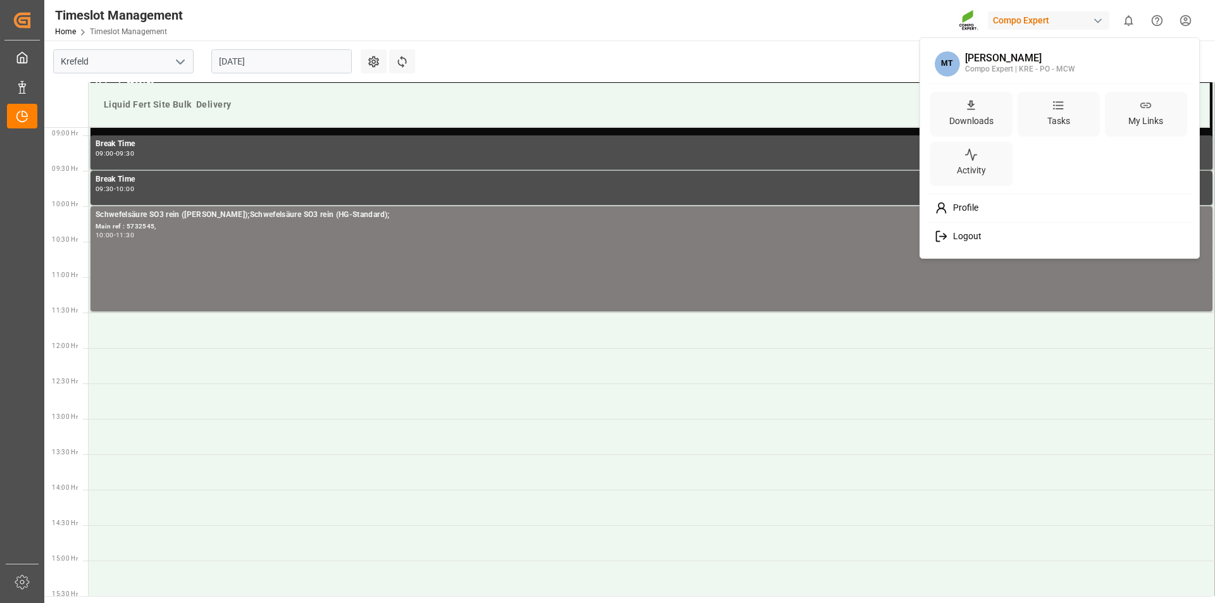
click at [1191, 20] on html "Created by potrace 1.15, written by Peter Selinger 2001-2017 Created by potrace…" at bounding box center [607, 301] width 1215 height 603
click at [984, 235] on div "Logout" at bounding box center [1061, 236] width 260 height 23
